Goal: Information Seeking & Learning: Learn about a topic

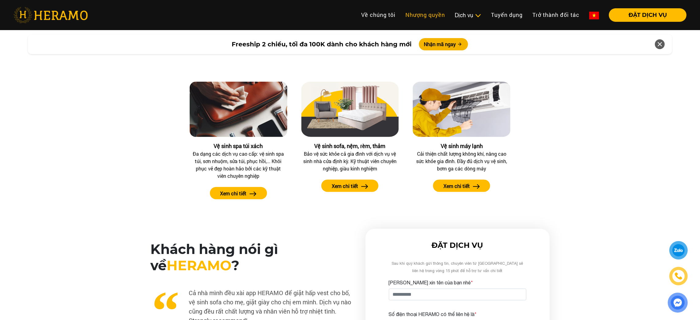
scroll to position [698, 0]
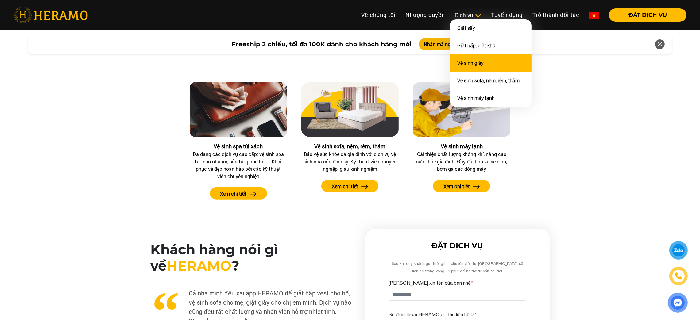
click at [466, 61] on link "Vệ sinh giày" at bounding box center [471, 63] width 26 height 6
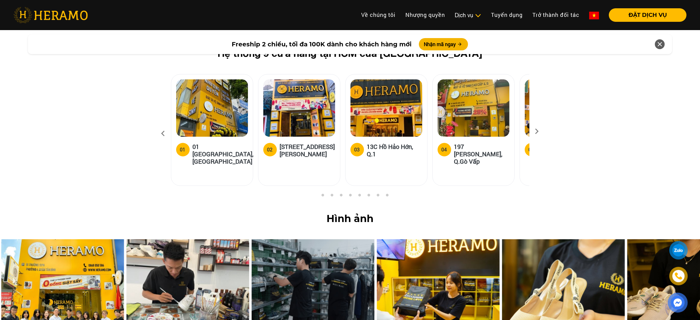
scroll to position [2448, 0]
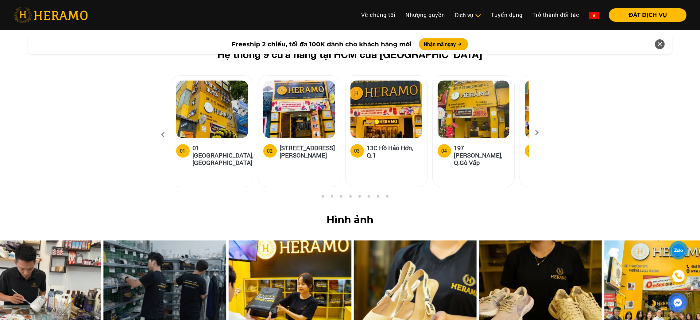
drag, startPoint x: 362, startPoint y: 236, endPoint x: 209, endPoint y: 250, distance: 153.2
click at [209, 250] on img at bounding box center [164, 289] width 123 height 98
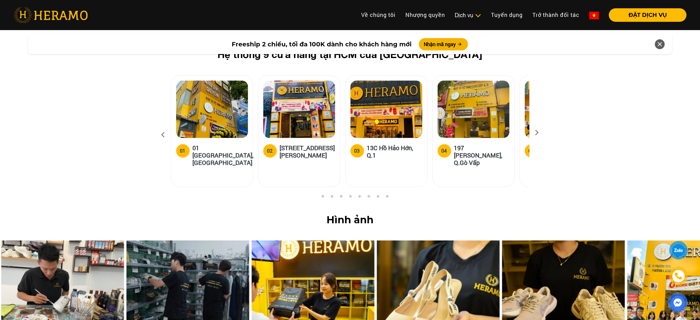
scroll to position [2513, 0]
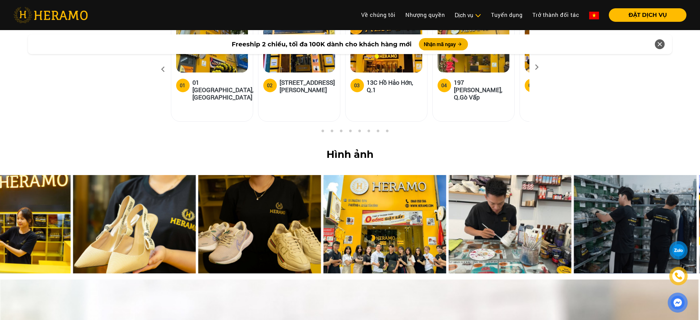
drag, startPoint x: 461, startPoint y: 182, endPoint x: 157, endPoint y: 197, distance: 304.4
click at [157, 197] on img at bounding box center [134, 224] width 123 height 98
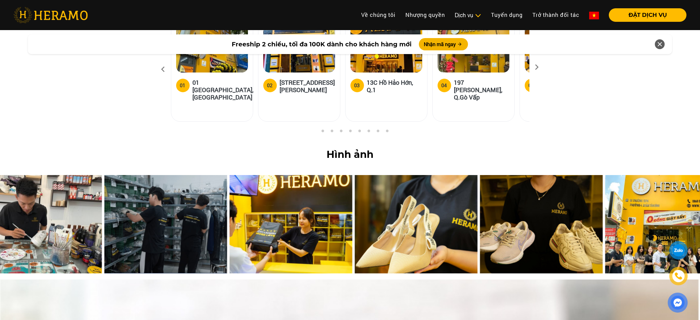
drag, startPoint x: 347, startPoint y: 188, endPoint x: 495, endPoint y: 222, distance: 151.7
click at [479, 222] on div at bounding box center [416, 228] width 125 height 106
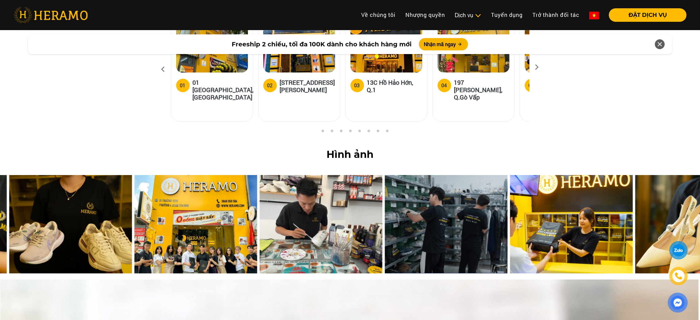
drag, startPoint x: 343, startPoint y: 206, endPoint x: 607, endPoint y: 192, distance: 264.8
click at [607, 192] on img at bounding box center [571, 224] width 123 height 98
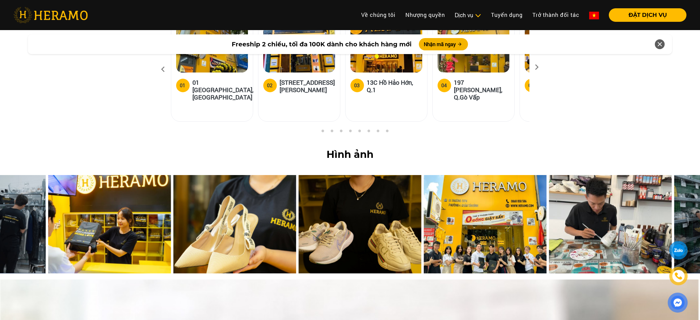
drag, startPoint x: 181, startPoint y: 167, endPoint x: 618, endPoint y: 176, distance: 437.4
click at [618, 176] on img at bounding box center [610, 224] width 123 height 98
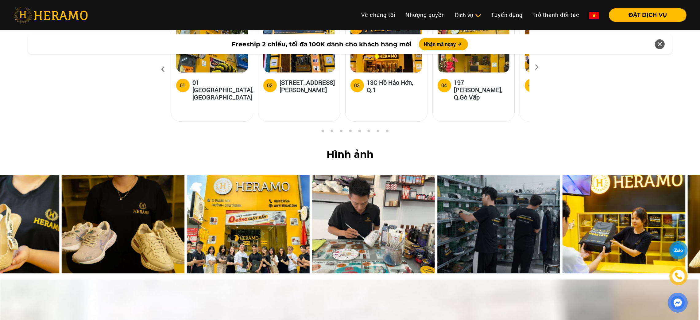
drag, startPoint x: 283, startPoint y: 164, endPoint x: 290, endPoint y: 172, distance: 10.9
click at [312, 175] on img at bounding box center [373, 224] width 123 height 98
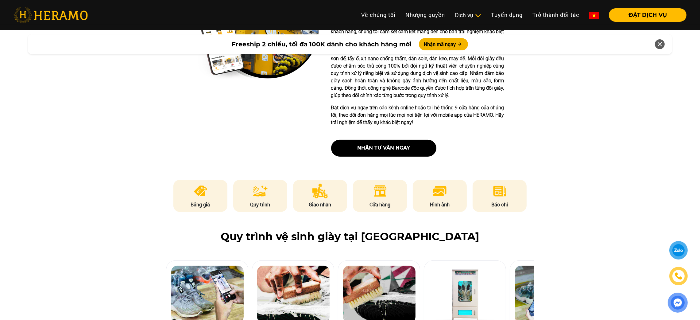
scroll to position [0, 0]
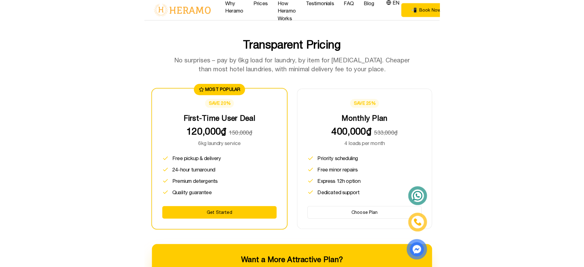
scroll to position [1173, 0]
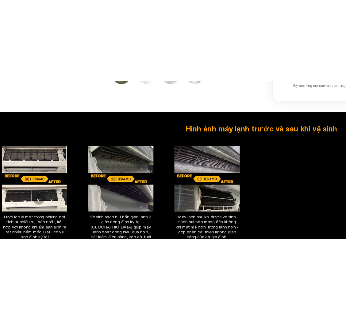
scroll to position [1656, 0]
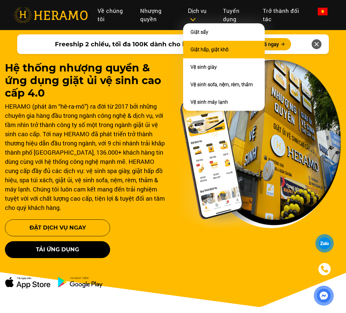
click at [199, 49] on link "Giặt hấp, giặt khô" at bounding box center [210, 50] width 38 height 6
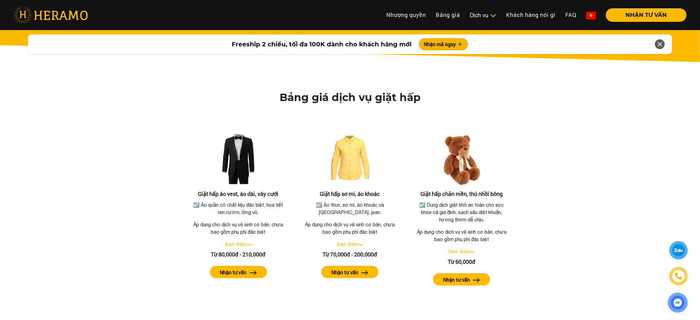
scroll to position [1050, 0]
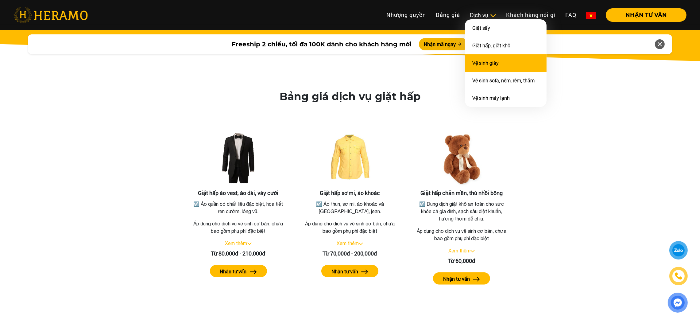
click at [346, 60] on link "Vệ sinh giày" at bounding box center [486, 63] width 26 height 6
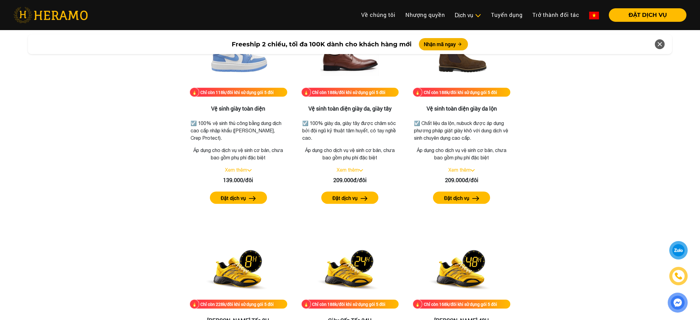
scroll to position [870, 0]
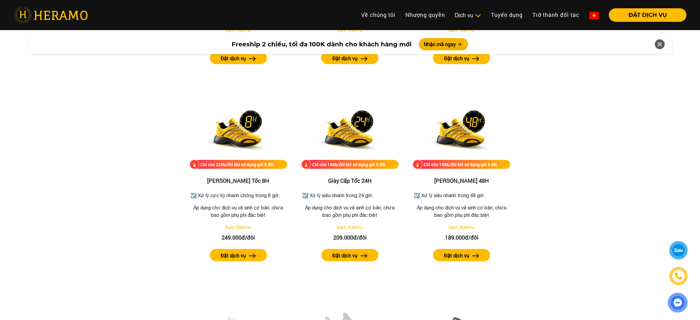
click at [167, 215] on div "Bảng giá dịch vụ vệ sinh giày Chỉ còn 118k/đôi khi sử dụng gói 5 đôi Vệ sinh gi…" at bounding box center [350, 170] width 691 height 643
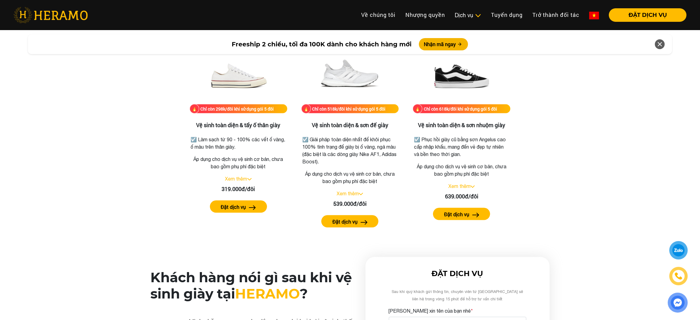
scroll to position [1263, 0]
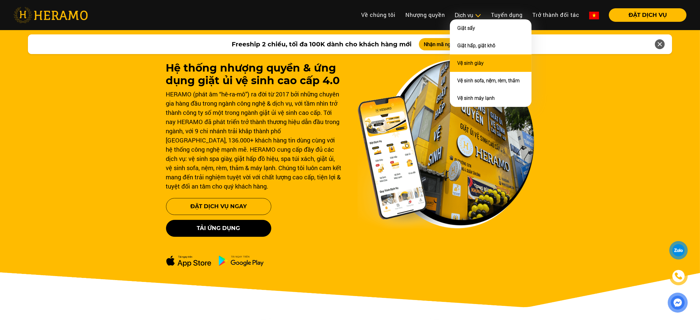
click at [471, 60] on link "Vệ sinh giày" at bounding box center [471, 63] width 26 height 6
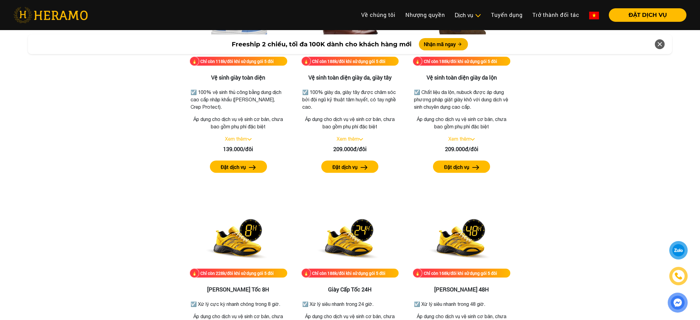
scroll to position [900, 0]
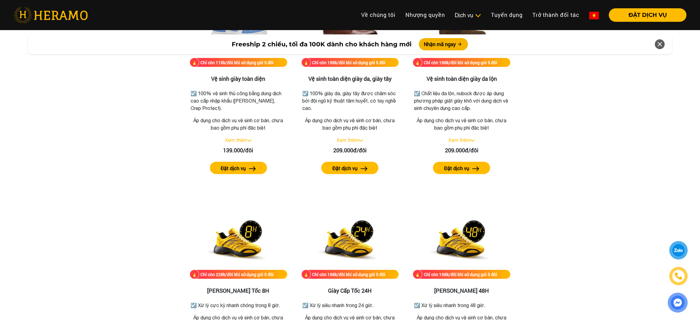
click at [597, 12] on img at bounding box center [595, 16] width 10 height 8
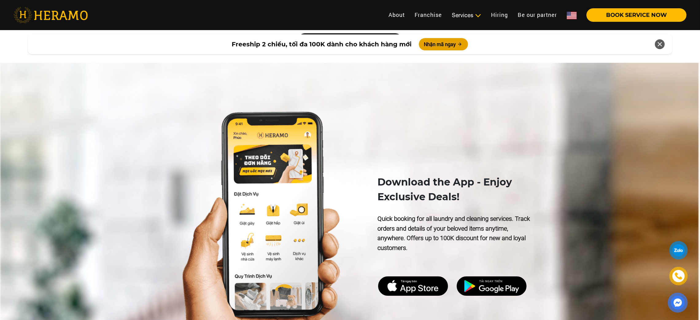
scroll to position [1506, 0]
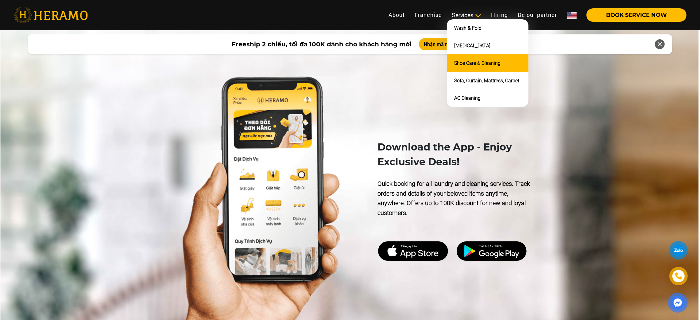
click at [463, 58] on li "Shoe Care & Cleaning" at bounding box center [488, 63] width 82 height 18
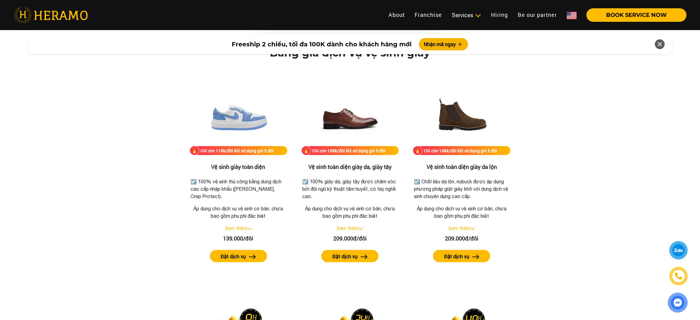
scroll to position [802, 0]
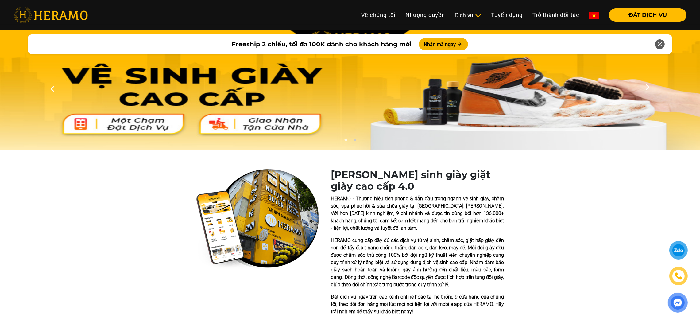
click at [137, 237] on div "[PERSON_NAME] sinh giày giặt giày cao cấp 4.0 HERAMO - Thương hiệu tiên phong &…" at bounding box center [351, 260] width 590 height 182
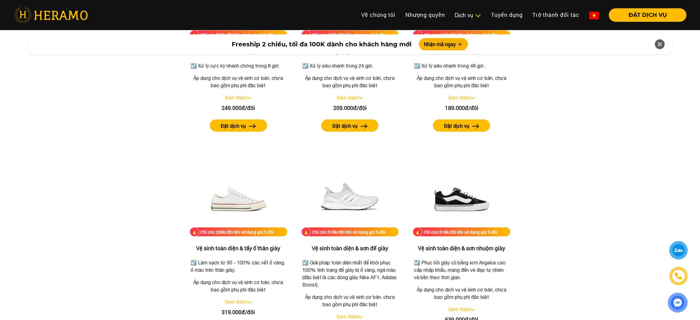
scroll to position [1139, 0]
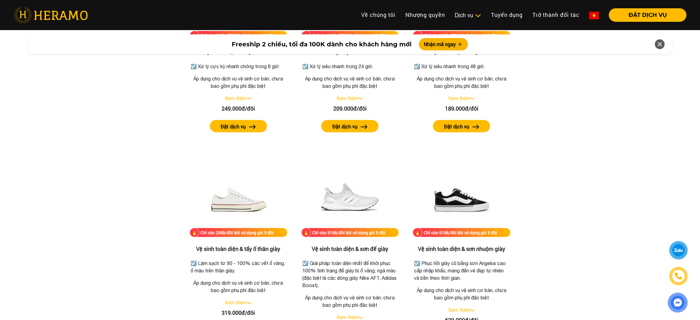
click at [111, 154] on div "Bảng giá dịch vụ vệ sinh giày Chỉ còn 118k/đôi khi sử dụng gói 5 đôi Vệ sinh gi…" at bounding box center [350, 41] width 691 height 643
